Goal: Transaction & Acquisition: Purchase product/service

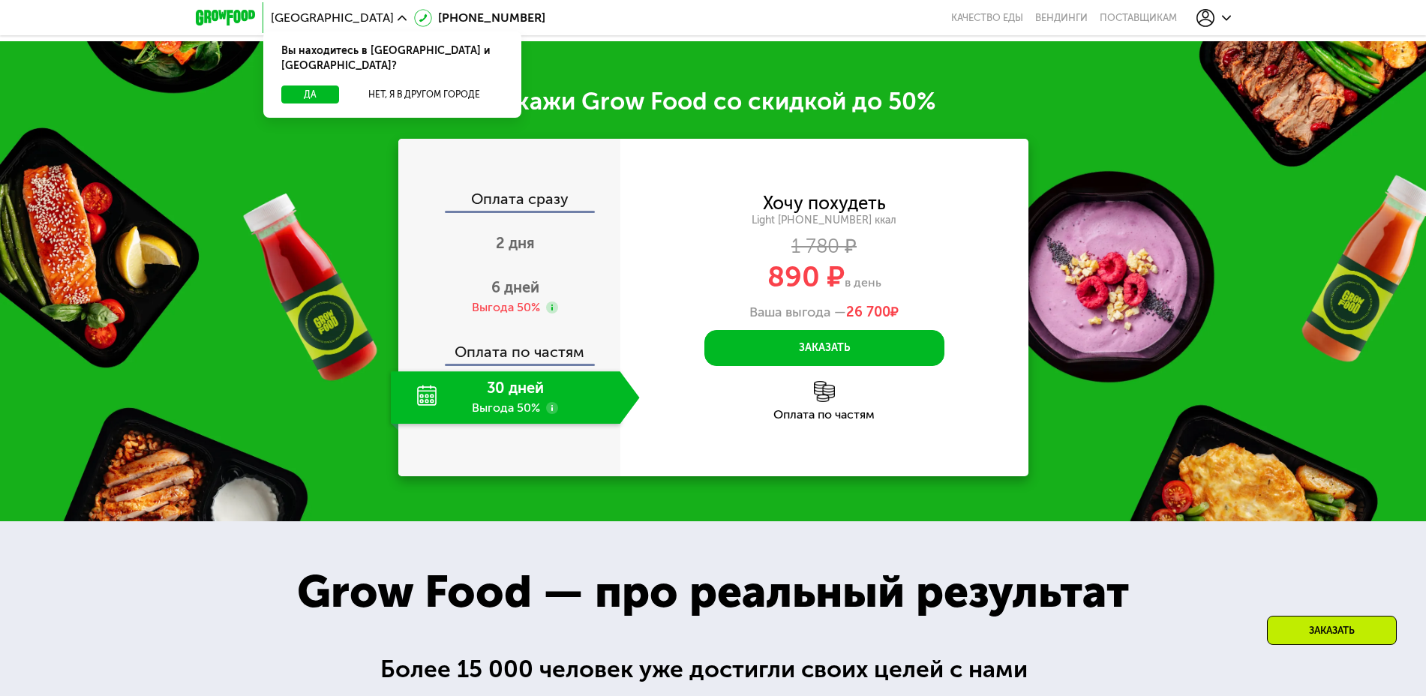
scroll to position [2050, 0]
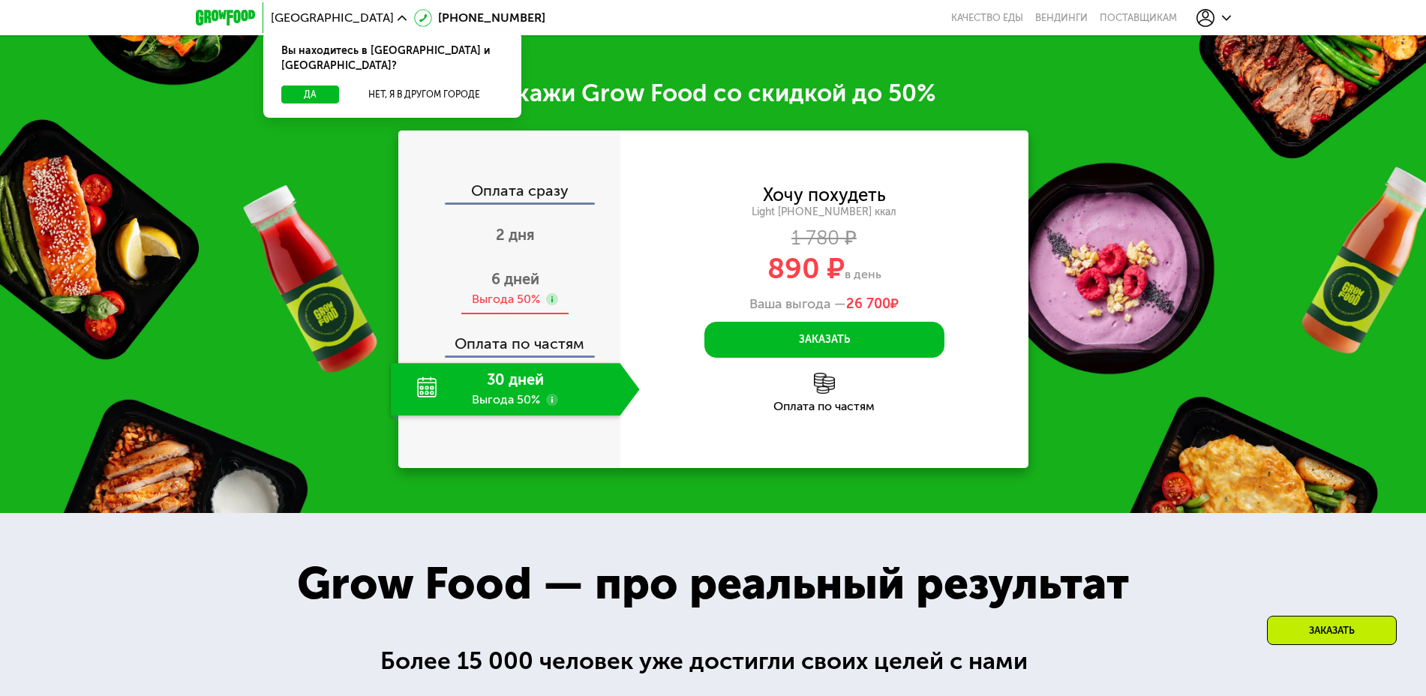
click at [499, 299] on div "Выгода 50%" at bounding box center [506, 299] width 68 height 16
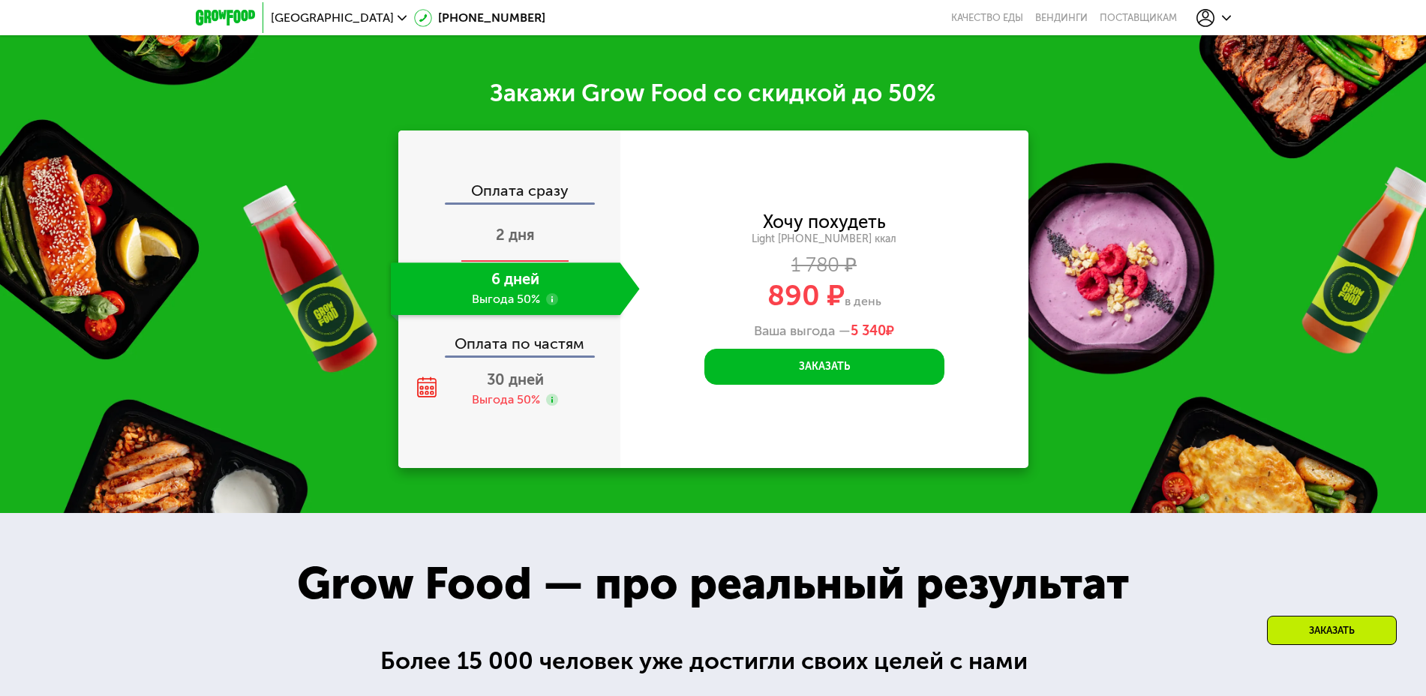
click at [536, 249] on div "2 дня" at bounding box center [515, 236] width 249 height 52
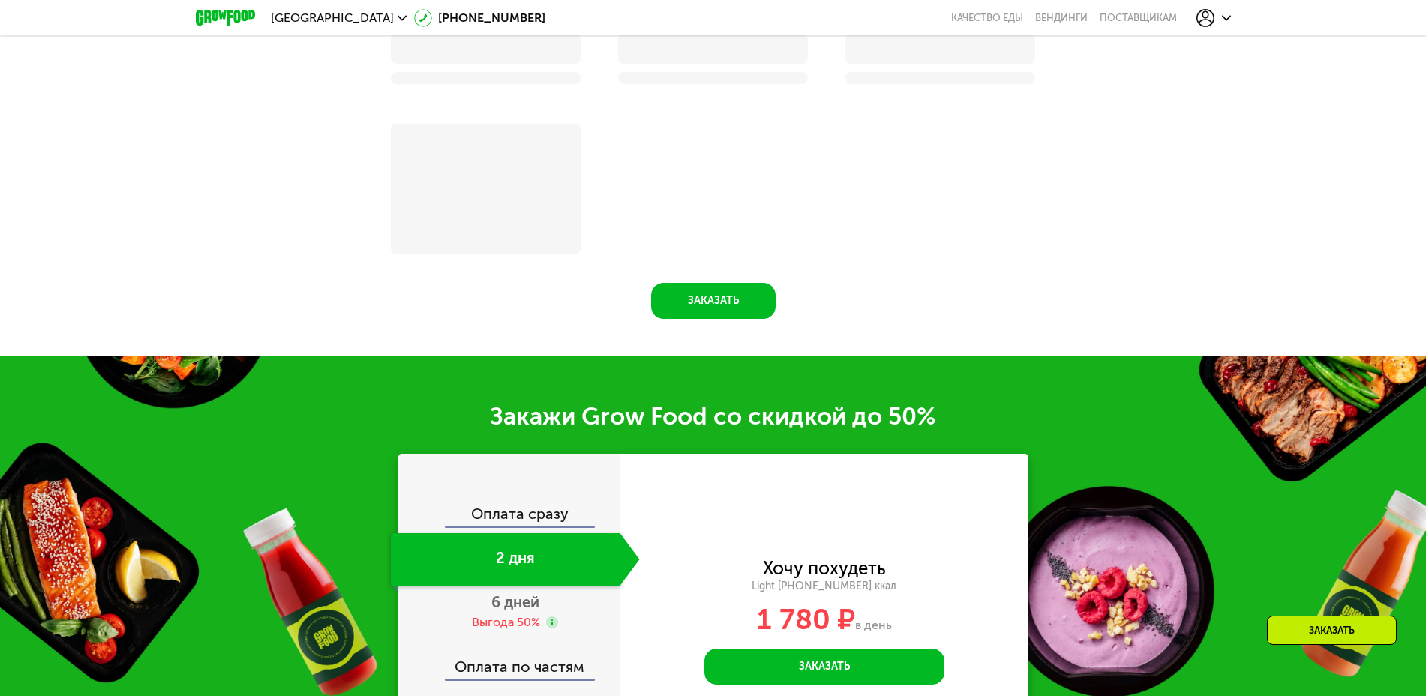
scroll to position [2374, 0]
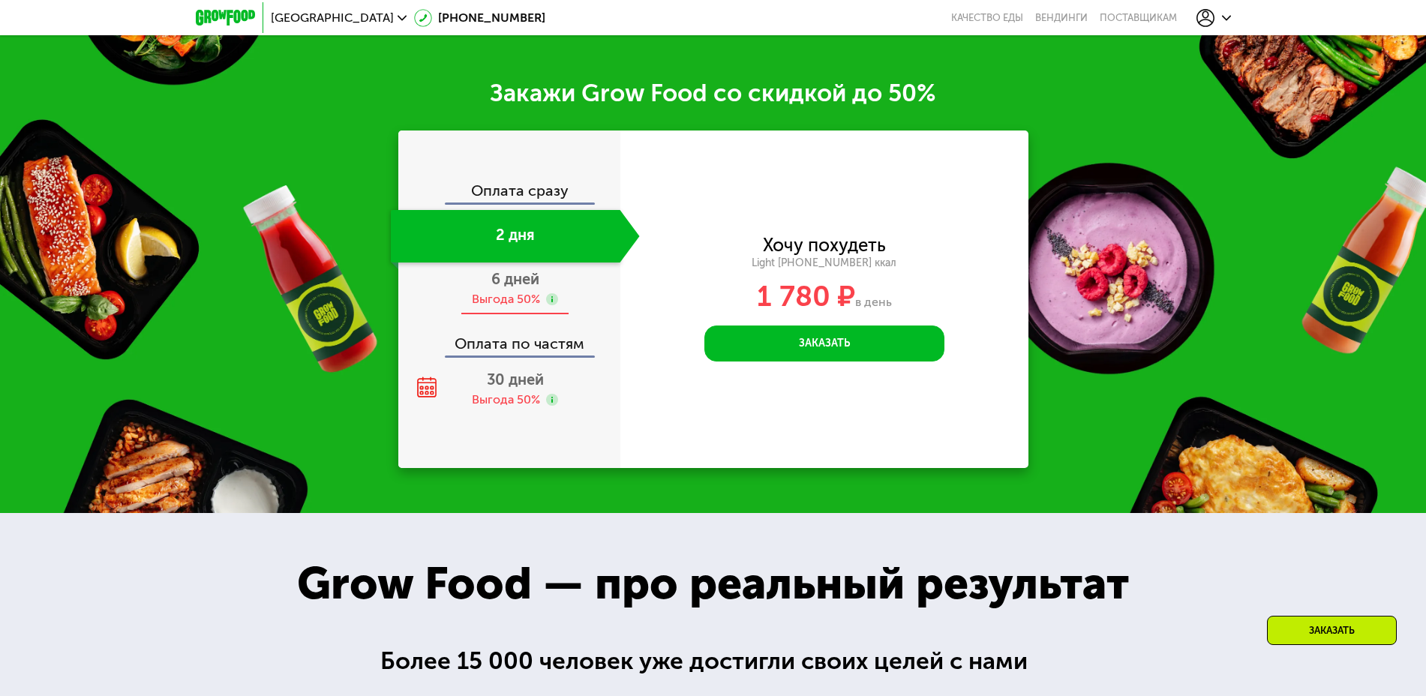
click at [501, 305] on div "Выгода 50%" at bounding box center [506, 299] width 68 height 16
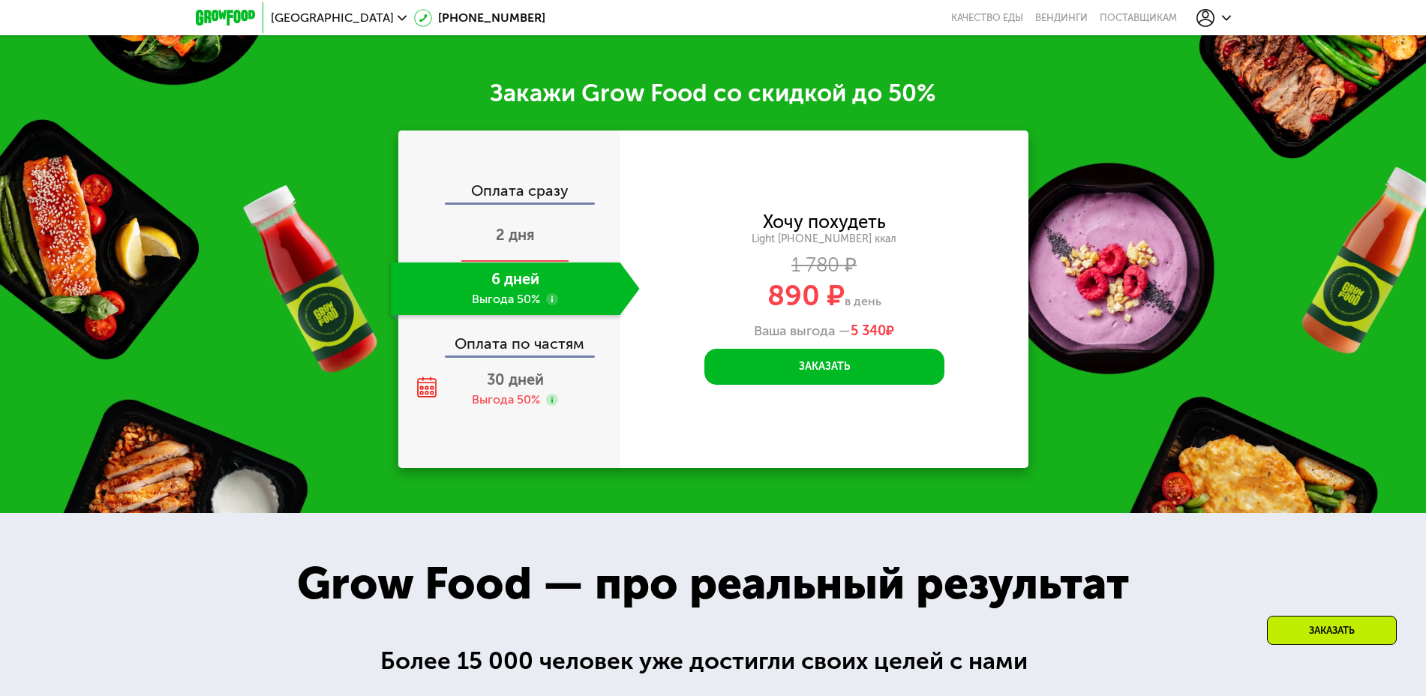
click at [479, 241] on div "2 дня" at bounding box center [515, 236] width 249 height 52
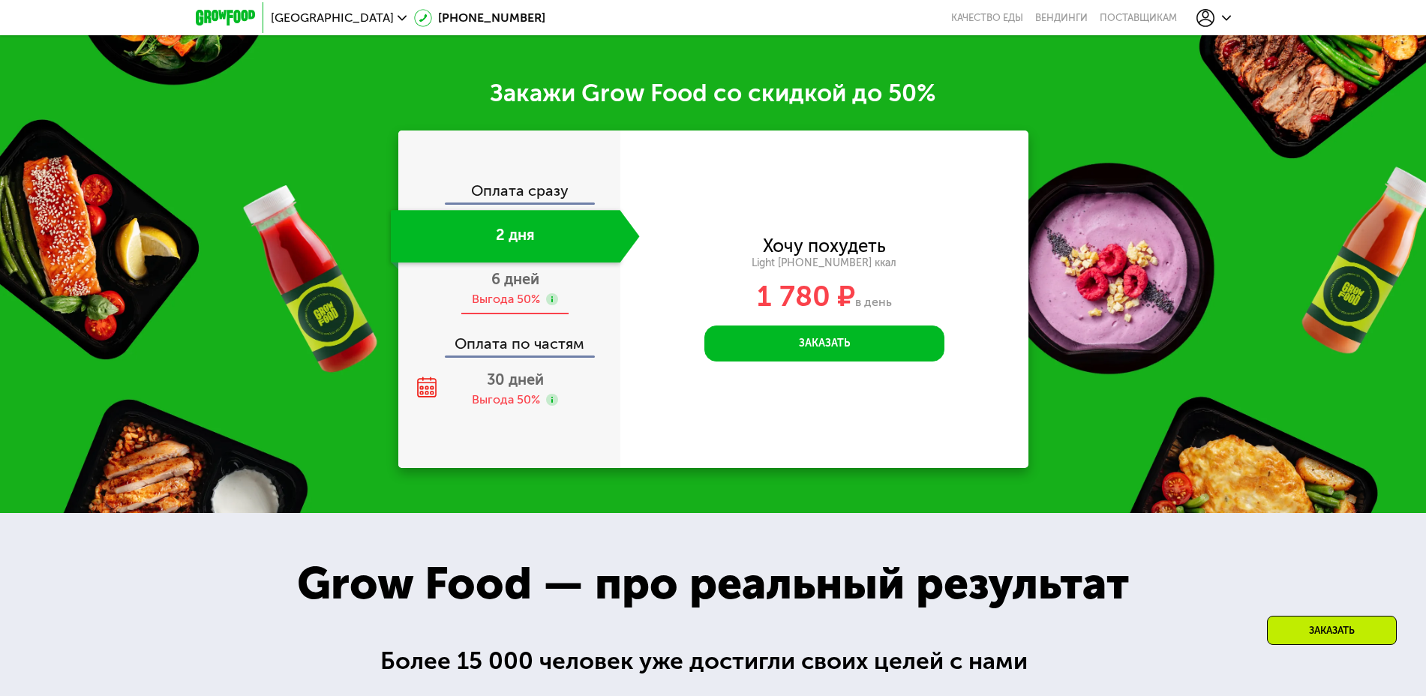
click at [498, 285] on span "6 дней" at bounding box center [515, 279] width 48 height 18
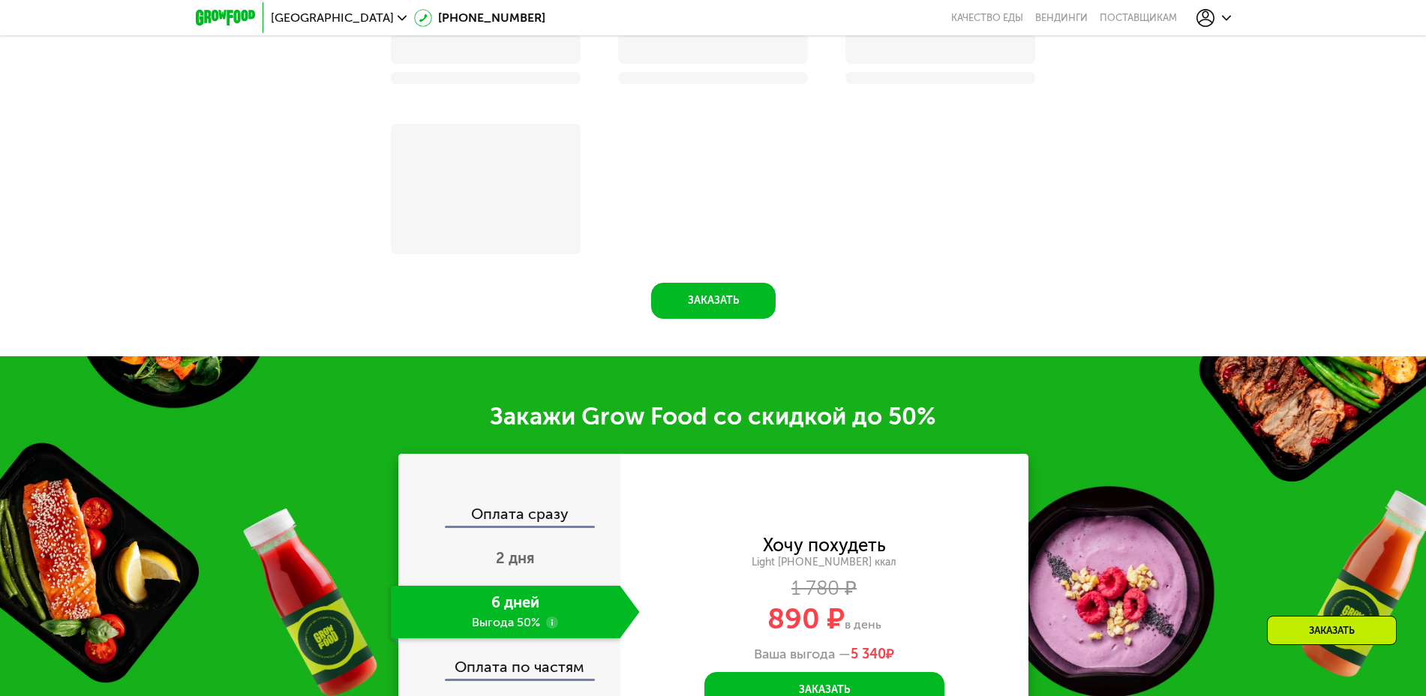
scroll to position [2088, 0]
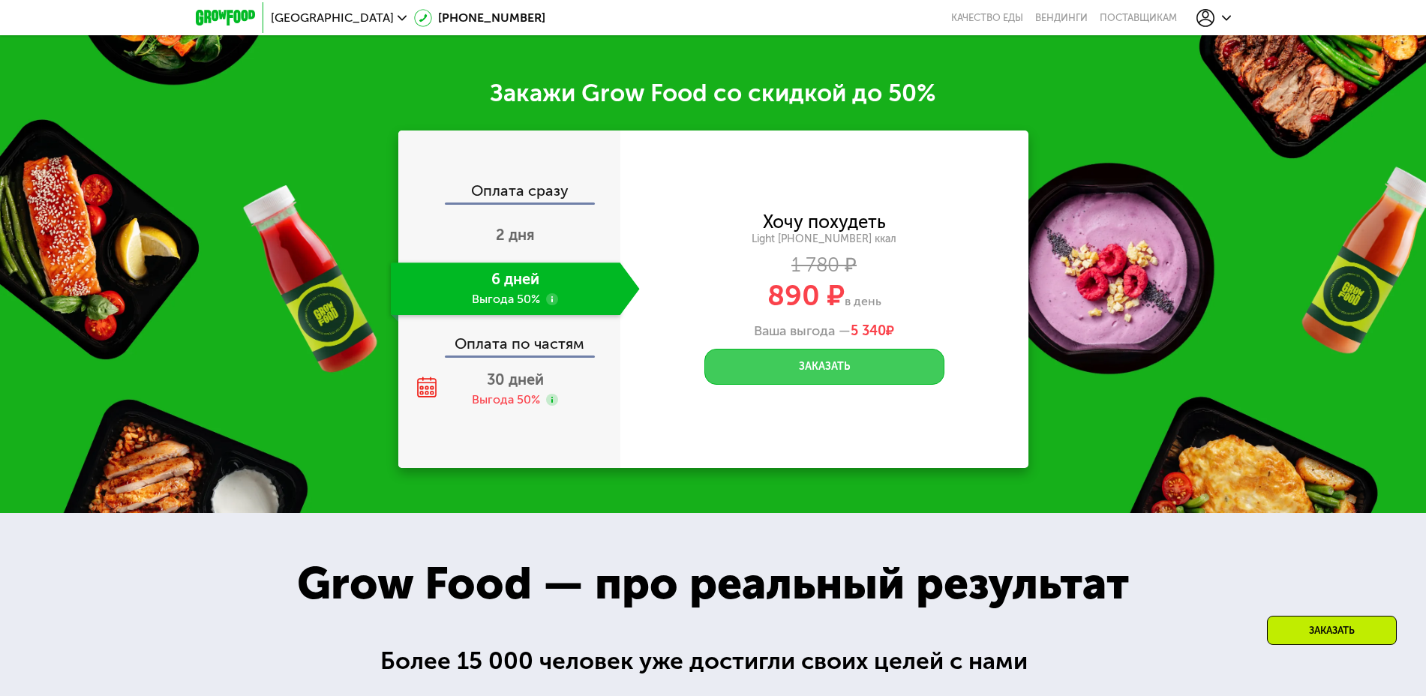
click at [849, 370] on button "Заказать" at bounding box center [824, 367] width 240 height 36
click at [550, 381] on div "30 дней Выгода 50%" at bounding box center [515, 389] width 249 height 52
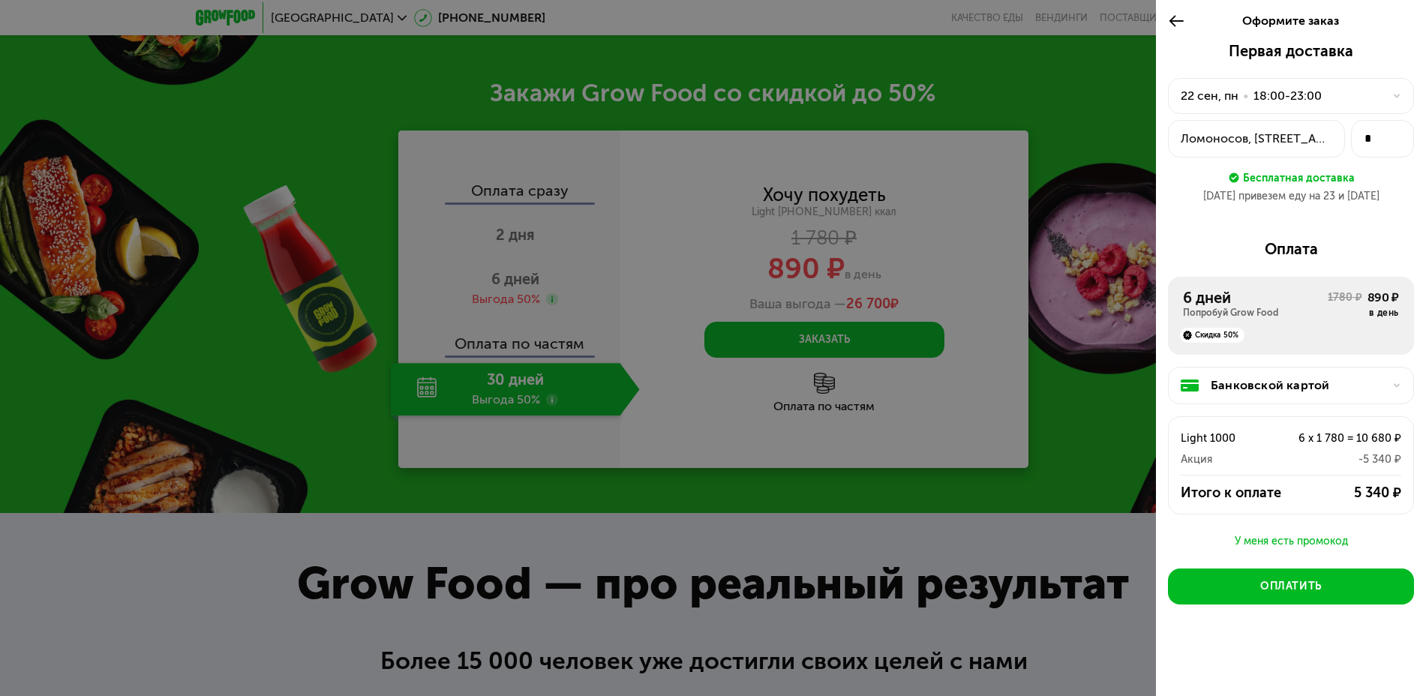
click at [1180, 20] on use at bounding box center [1176, 20] width 14 height 11
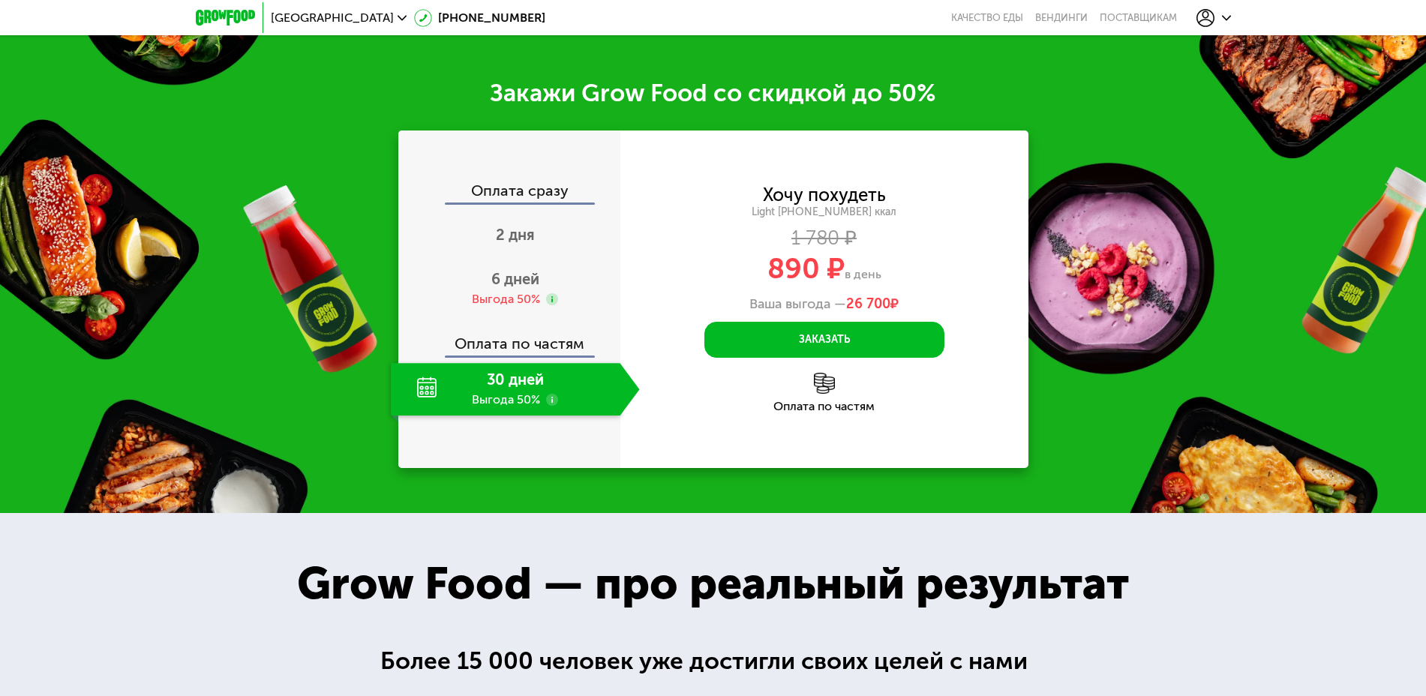
click at [558, 404] on div "30 дней Выгода 50%" at bounding box center [505, 389] width 229 height 52
click at [553, 406] on use at bounding box center [552, 400] width 12 height 12
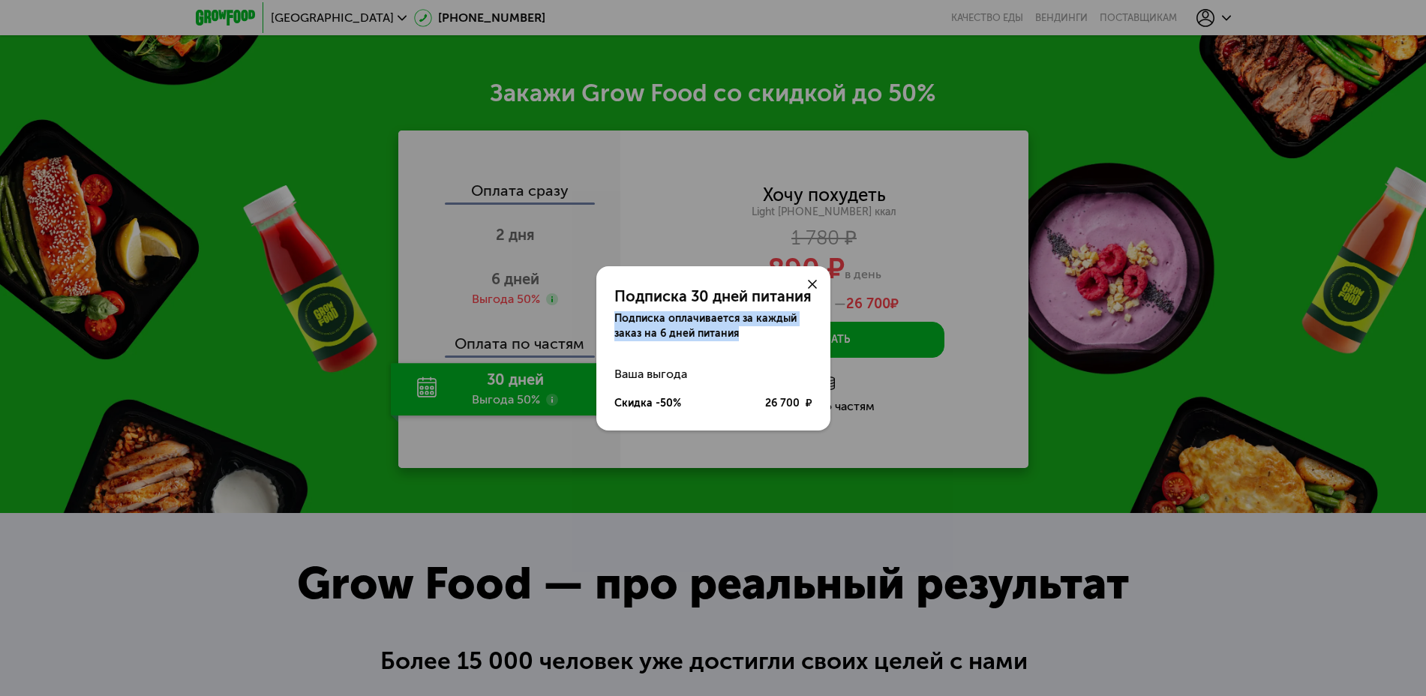
drag, startPoint x: 611, startPoint y: 316, endPoint x: 743, endPoint y: 338, distance: 133.8
click at [743, 338] on div "Подписка 30 дней питания Подписка оплачивается за каждый заказ на 6 дней питания" at bounding box center [713, 303] width 234 height 75
click at [814, 277] on div at bounding box center [812, 284] width 36 height 36
click at [802, 285] on div at bounding box center [812, 284] width 36 height 36
click at [814, 280] on icon at bounding box center [812, 284] width 9 height 9
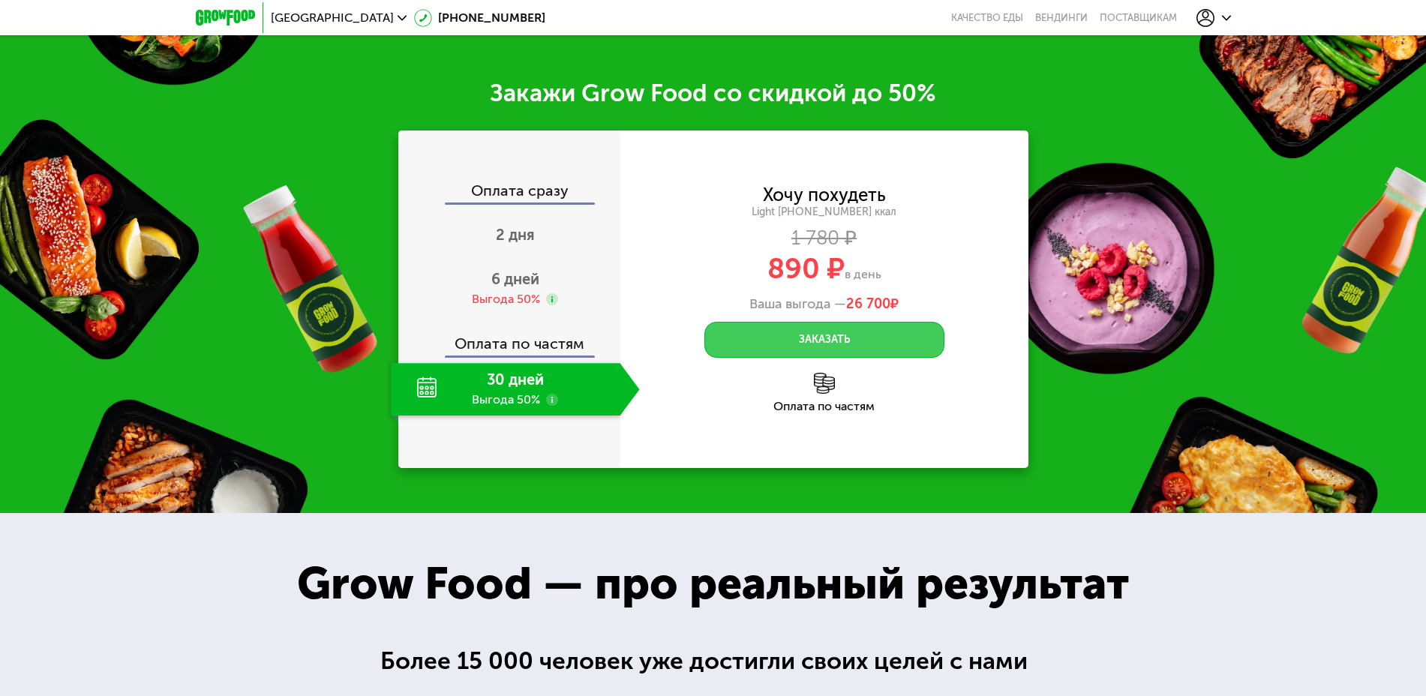
click at [807, 344] on button "Заказать" at bounding box center [824, 340] width 240 height 36
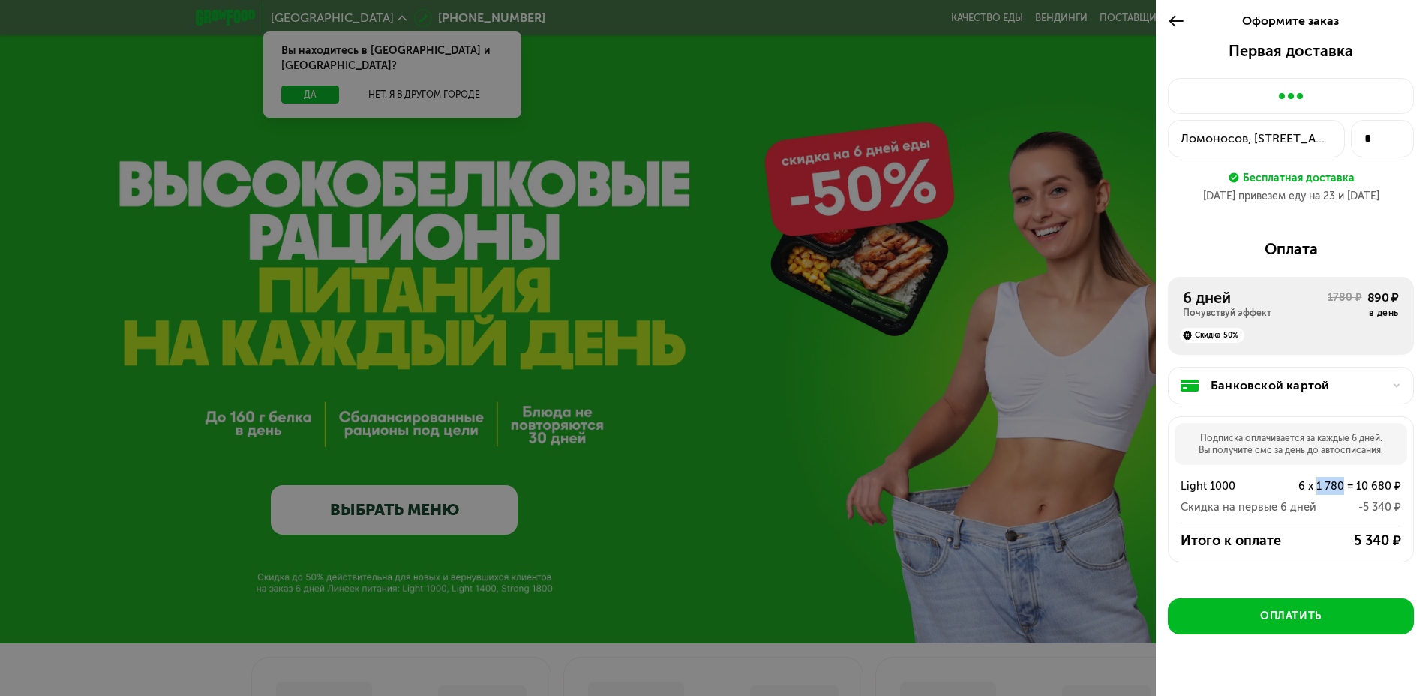
drag, startPoint x: 1305, startPoint y: 484, endPoint x: 1330, endPoint y: 484, distance: 25.5
click at [1330, 484] on div "6 x 1 780 = 10 680 ₽" at bounding box center [1335, 486] width 132 height 18
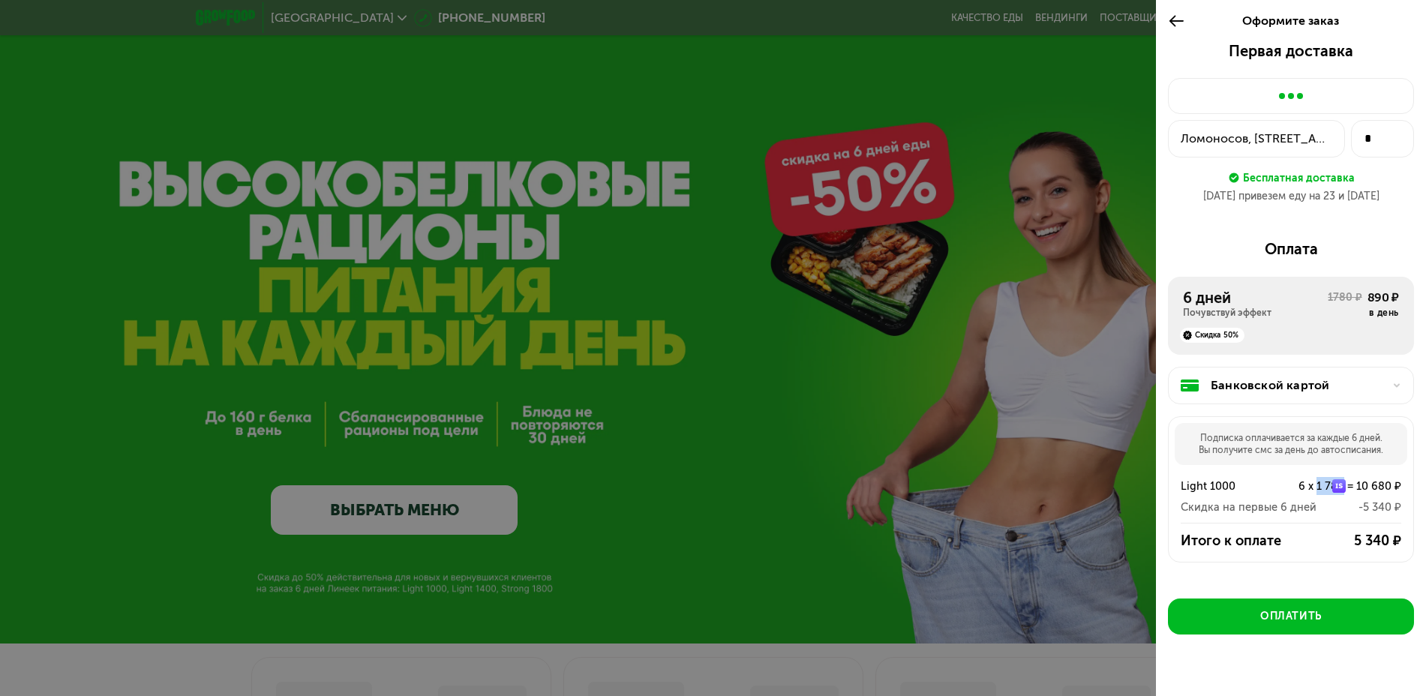
click at [1330, 484] on div "6 x 1 780 = 10 680 ₽" at bounding box center [1335, 486] width 132 height 18
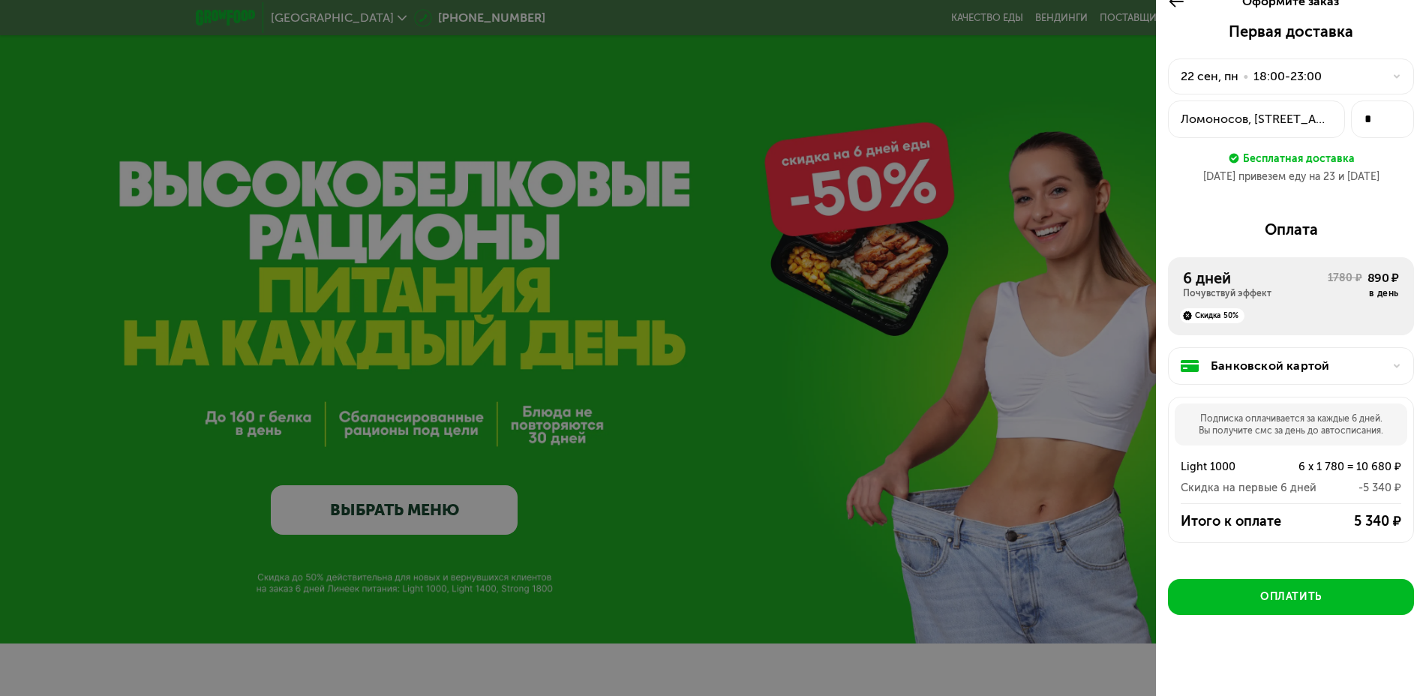
scroll to position [25, 0]
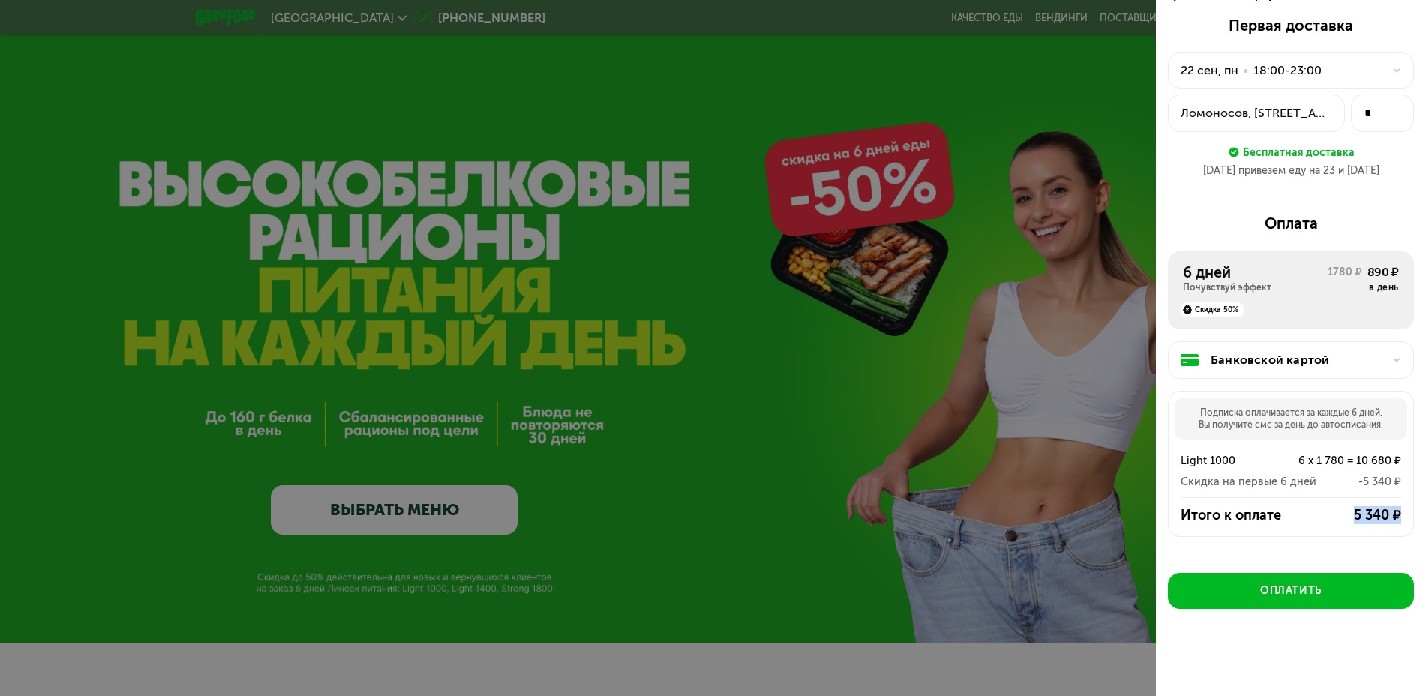
drag, startPoint x: 1329, startPoint y: 508, endPoint x: 1398, endPoint y: 510, distance: 69.0
click at [1398, 510] on div "Итого к оплате 5 340 ₽" at bounding box center [1290, 515] width 244 height 18
click at [1338, 457] on div "6 x 1 780 = 10 680 ₽" at bounding box center [1335, 460] width 132 height 18
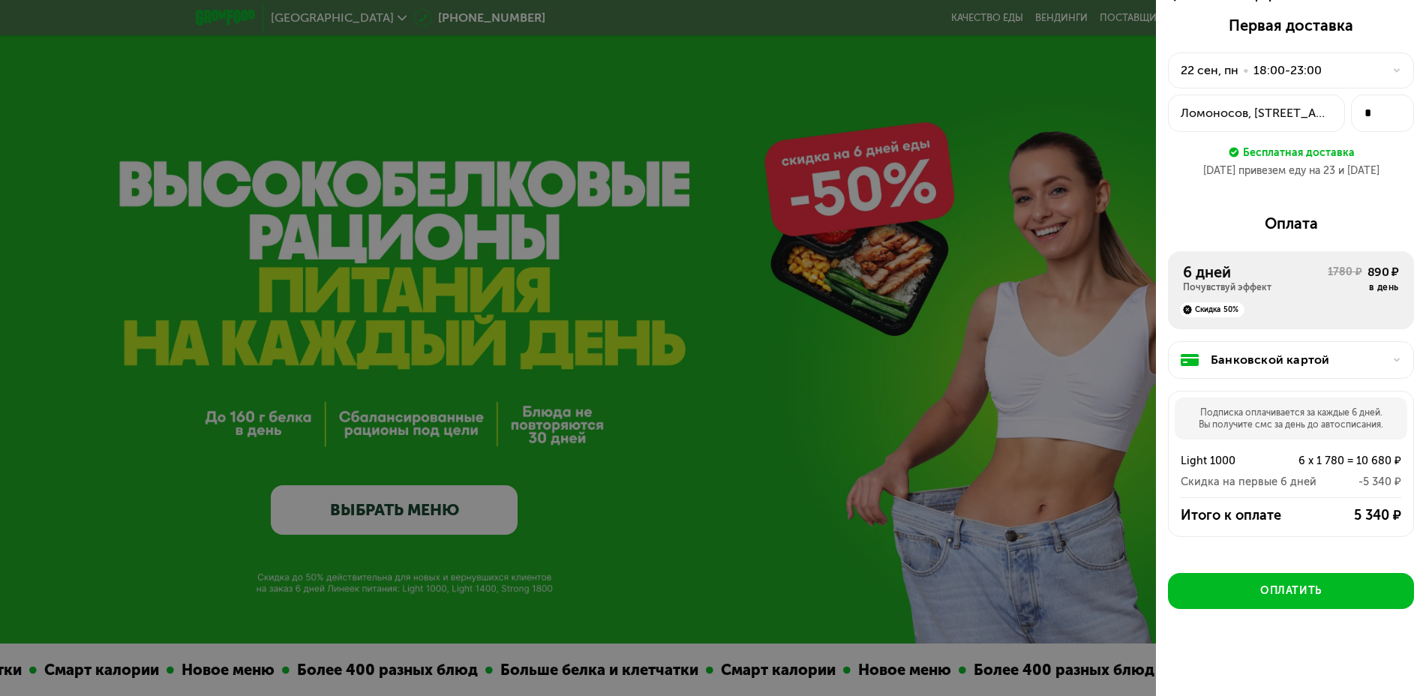
drag, startPoint x: 851, startPoint y: 401, endPoint x: 1283, endPoint y: 385, distance: 432.3
click at [1262, 385] on div "Оформите заказ Первая доставка 22 сен, пн • 18:00-23:00 Ломоносов, ул Цветочная…" at bounding box center [713, 348] width 1426 height 696
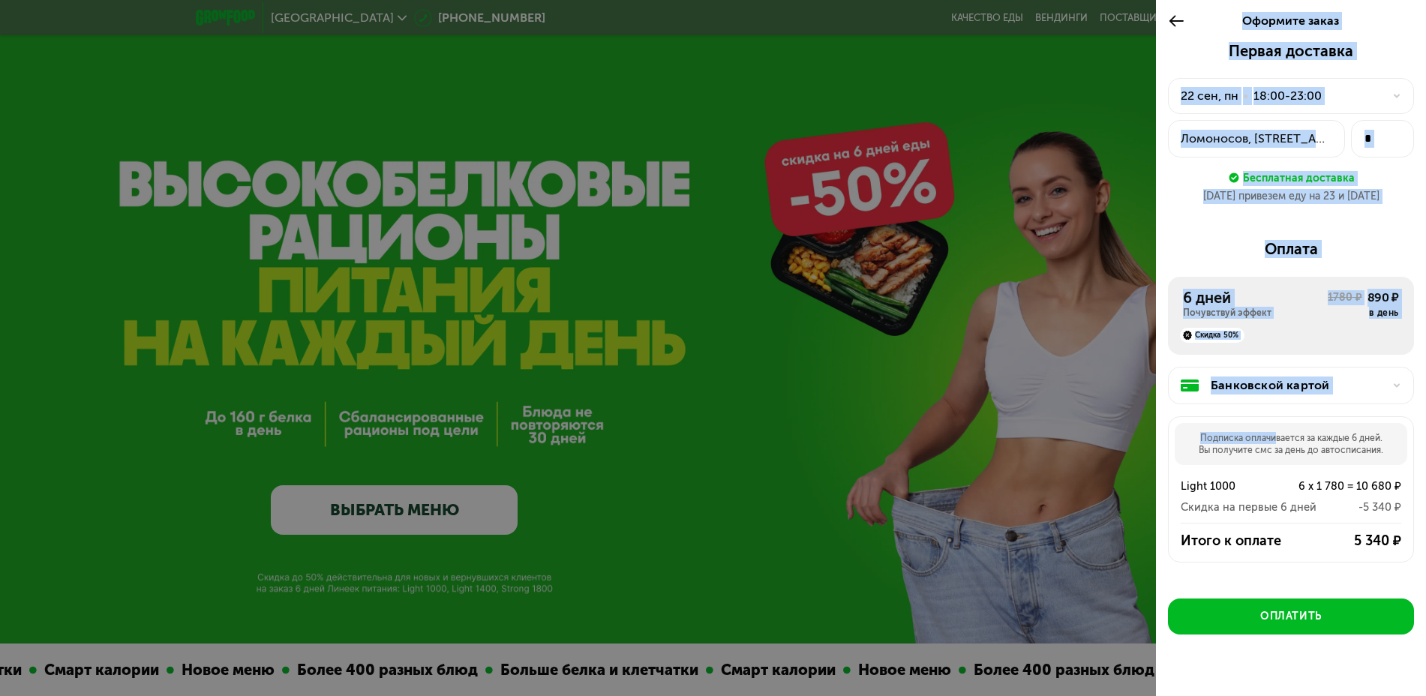
scroll to position [1, 0]
click at [1335, 380] on div "Банковской картой" at bounding box center [1296, 385] width 172 height 18
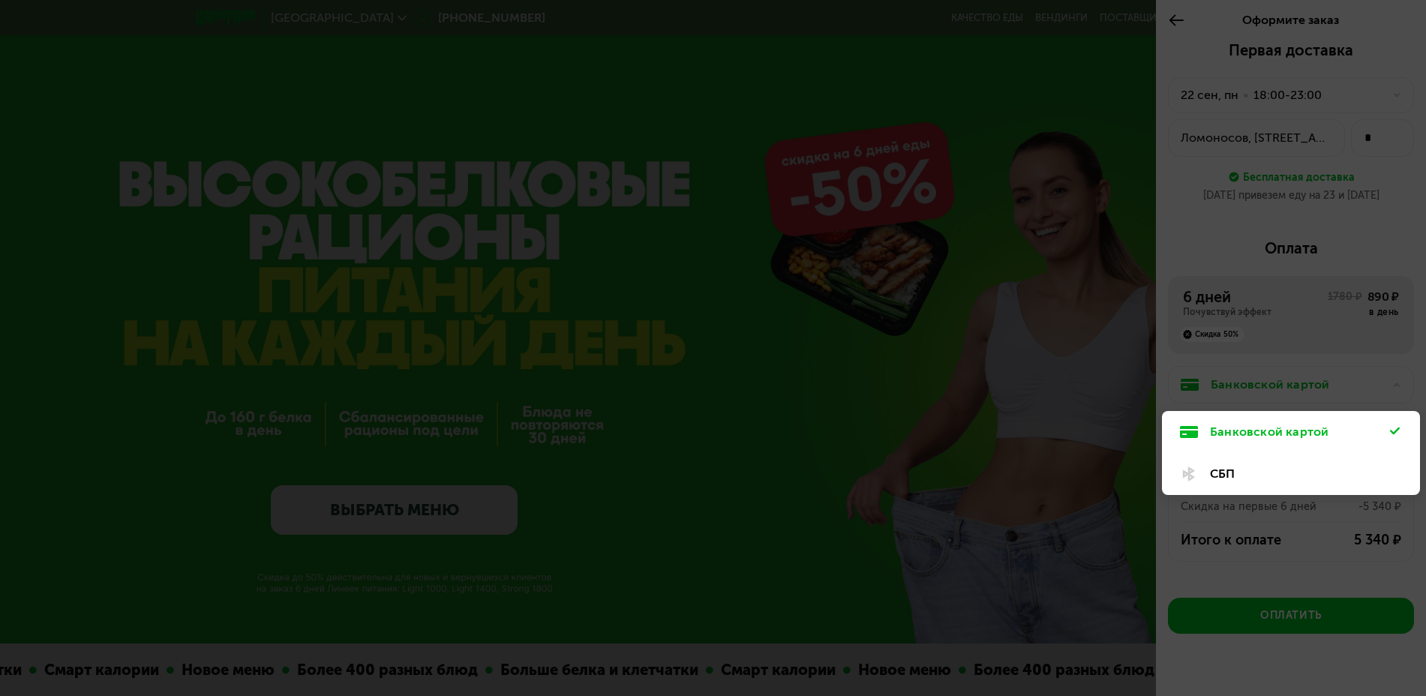
click at [1325, 352] on div at bounding box center [713, 348] width 1426 height 696
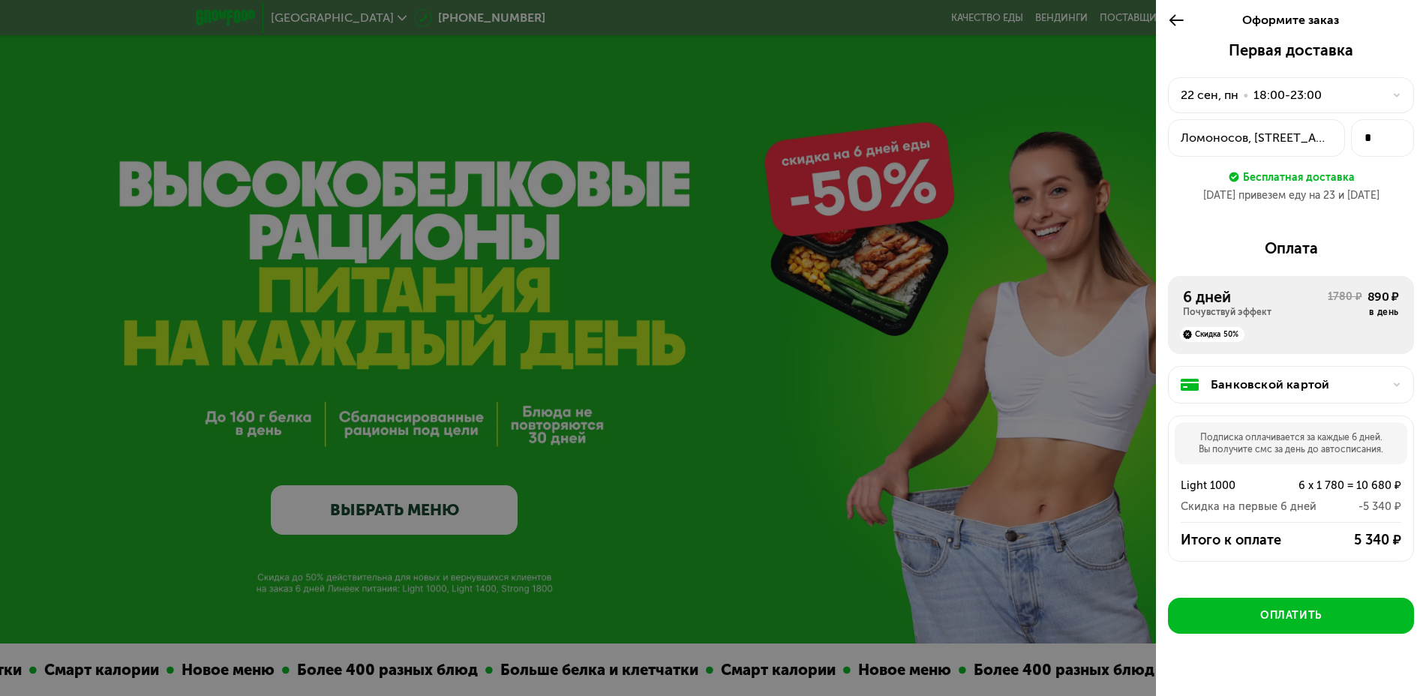
click at [1330, 358] on div "Банковской картой Банковской картой СБП Подписка оплачивается за каждые 6 дней.…" at bounding box center [1291, 467] width 246 height 226
click at [1063, 283] on div at bounding box center [713, 348] width 1426 height 696
click at [1169, 22] on icon at bounding box center [1176, 20] width 17 height 18
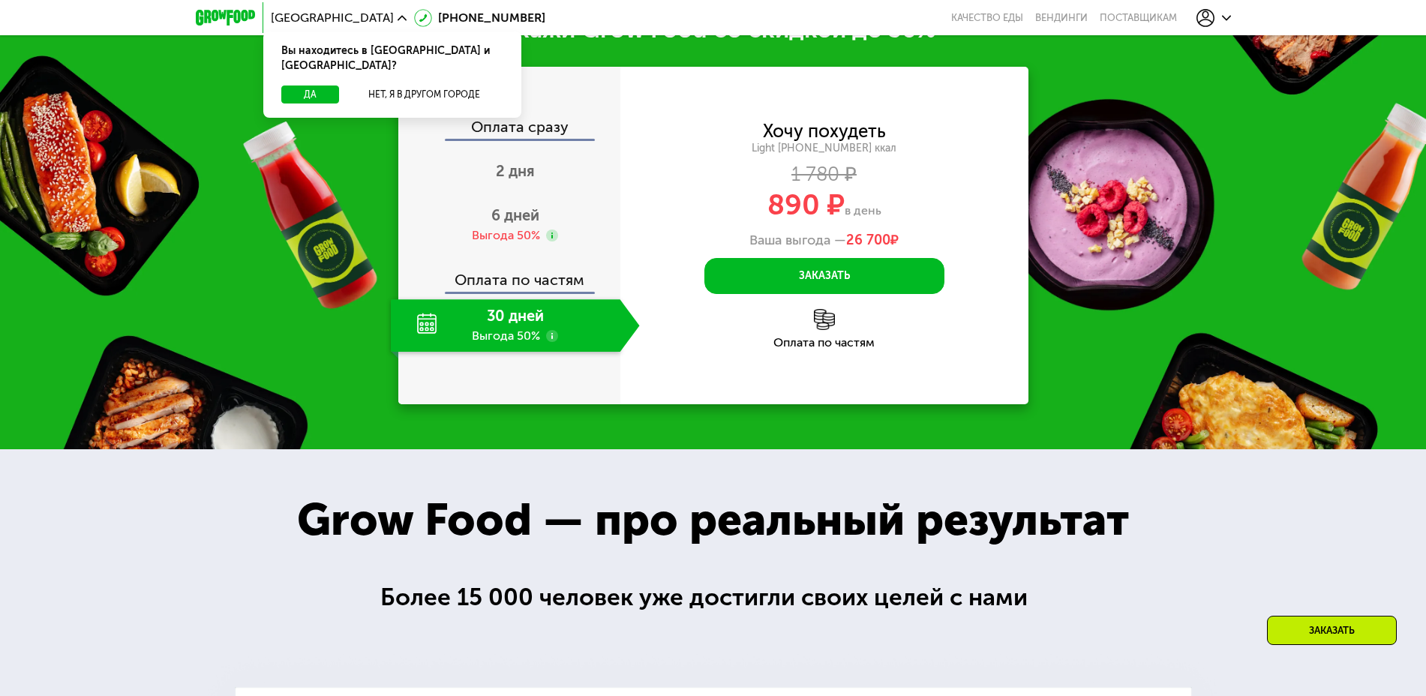
scroll to position [1981, 0]
